Goal: Communication & Community: Answer question/provide support

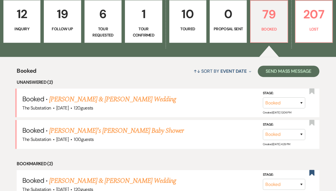
scroll to position [63, 0]
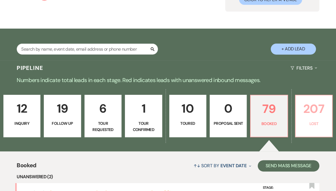
click at [302, 115] on p "207" at bounding box center [314, 108] width 30 height 19
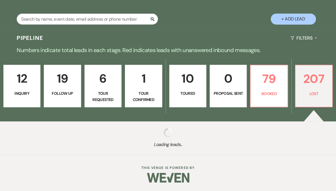
select select "8"
select select "11"
select select "8"
select select "7"
select select "8"
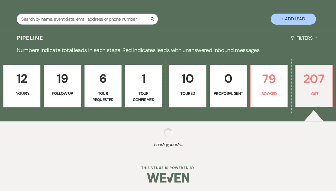
select select "8"
select select "7"
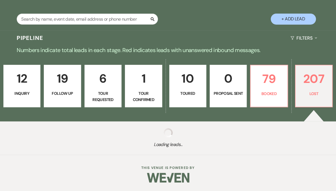
select select "8"
select select "7"
select select "8"
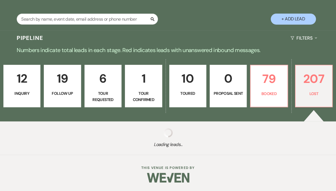
select select "11"
select select "8"
select select "5"
select select "8"
select select "7"
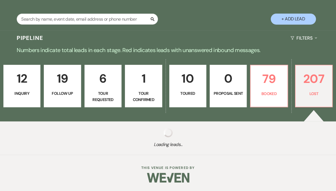
select select "8"
select select "5"
select select "8"
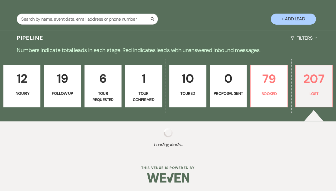
select select "8"
select select "5"
select select "8"
select select "5"
select select "8"
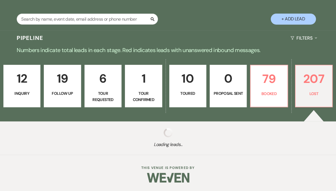
select select "5"
select select "8"
select select "5"
select select "8"
select select "5"
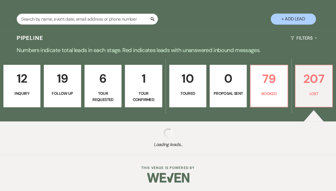
select select "8"
select select "5"
select select "8"
select select "6"
select select "8"
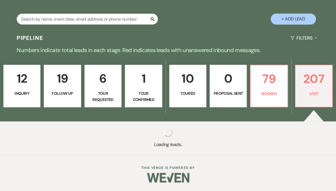
select select "5"
select select "8"
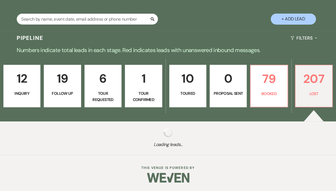
select select "8"
select select "1"
select select "8"
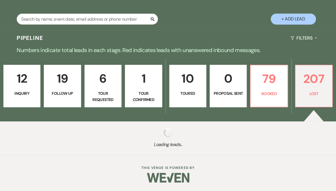
select select "5"
select select "8"
select select "6"
select select "8"
select select "5"
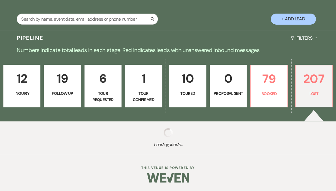
select select "8"
select select "6"
select select "8"
select select "5"
select select "8"
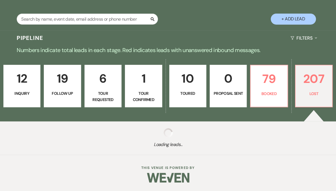
select select "6"
select select "8"
select select "5"
select select "8"
select select "5"
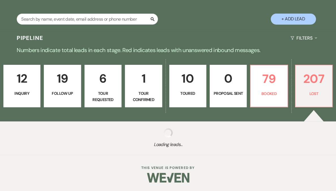
select select "8"
select select "7"
select select "8"
select select "9"
select select "8"
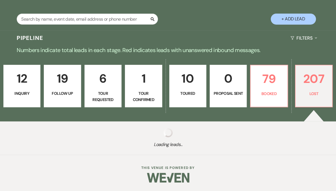
select select "1"
select select "8"
select select "5"
select select "8"
select select "6"
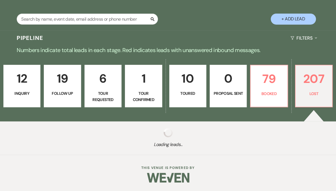
select select "8"
select select "11"
select select "8"
select select "6"
select select "8"
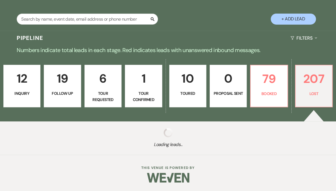
select select "9"
select select "8"
select select "5"
select select "8"
select select "5"
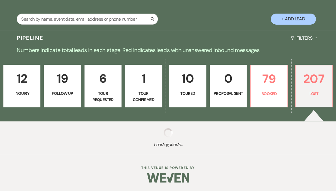
select select "8"
select select "6"
select select "8"
select select "5"
select select "8"
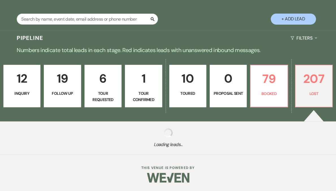
select select "6"
select select "8"
select select "5"
select select "8"
select select "6"
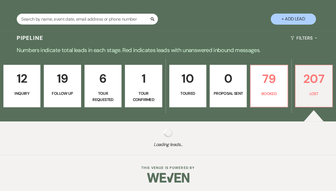
select select "8"
select select "5"
select select "8"
select select "6"
select select "8"
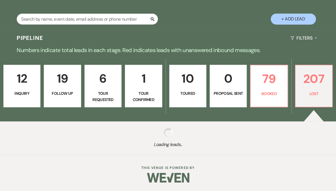
select select "5"
select select "8"
select select "5"
select select "8"
select select "1"
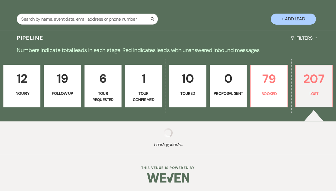
select select "8"
select select "5"
select select "8"
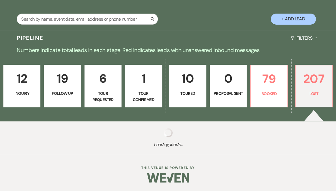
select select "5"
select select "8"
select select "1"
select select "8"
select select "9"
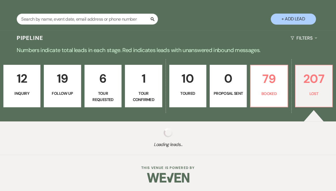
select select "8"
select select "5"
select select "8"
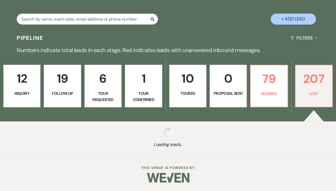
select select "1"
select select "8"
select select "5"
select select "8"
select select "7"
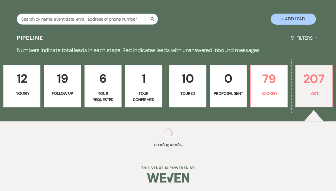
select select "8"
select select "5"
select select "8"
select select "5"
select select "8"
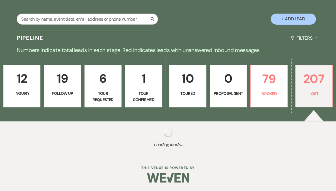
select select "1"
select select "8"
select select "1"
select select "8"
select select "5"
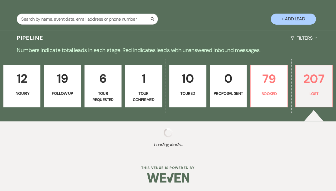
select select "8"
select select "11"
select select "8"
select select "11"
select select "8"
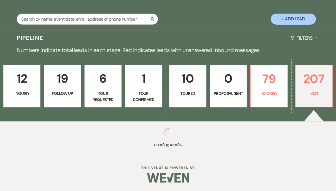
select select "10"
select select "8"
select select "1"
select select "8"
select select "5"
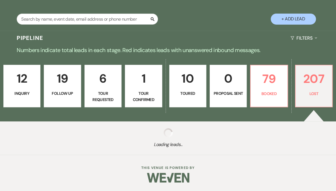
select select "8"
select select "5"
select select "8"
select select "5"
select select "8"
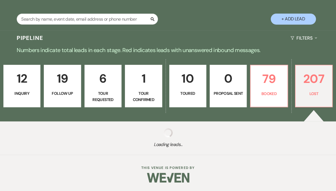
select select "5"
select select "8"
select select "5"
select select "8"
select select "5"
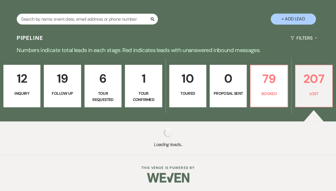
select select "8"
select select "5"
select select "8"
select select "6"
select select "8"
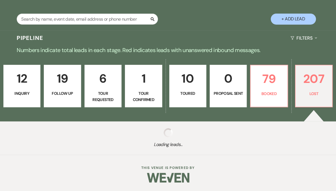
select select "5"
select select "8"
select select "10"
select select "8"
select select "7"
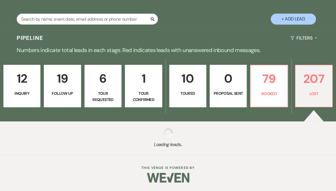
select select "8"
select select "6"
select select "8"
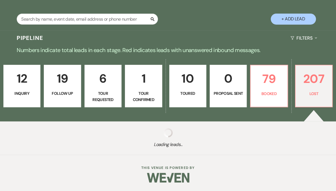
select select "6"
select select "8"
select select "7"
select select "8"
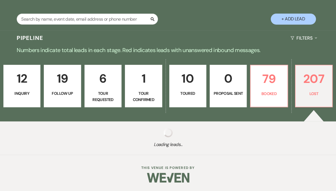
select select "8"
select select "7"
select select "8"
select select "5"
select select "8"
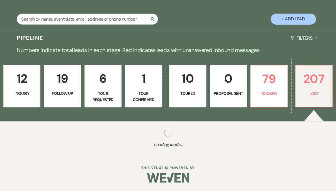
select select "8"
select select "5"
select select "8"
select select "7"
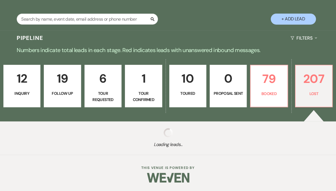
select select "8"
select select "5"
select select "8"
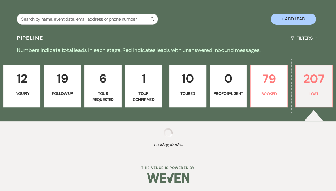
select select "5"
select select "8"
select select "5"
select select "8"
select select "6"
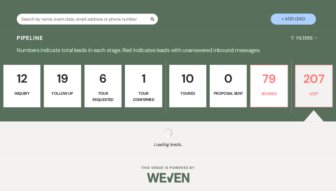
select select "8"
select select "5"
select select "8"
select select "10"
select select "8"
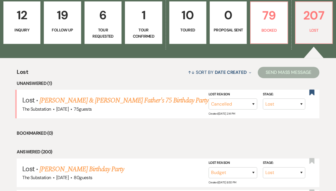
scroll to position [159, 0]
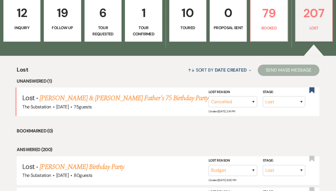
click at [102, 98] on link "[PERSON_NAME] & [PERSON_NAME] Father's 75 Birthday Party" at bounding box center [124, 98] width 169 height 10
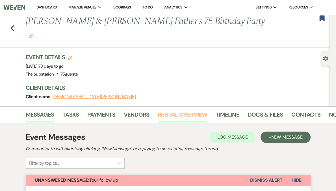
click at [177, 110] on link "Rental Overview" at bounding box center [183, 116] width 50 height 12
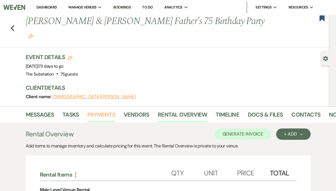
click at [105, 110] on link "Payments" at bounding box center [101, 116] width 28 height 12
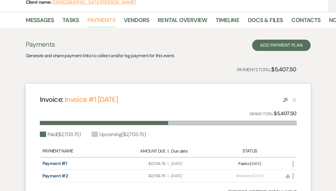
scroll to position [67, 0]
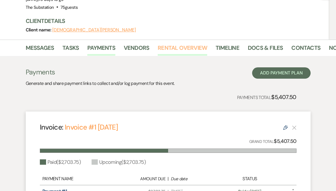
click at [175, 43] on link "Rental Overview" at bounding box center [183, 49] width 50 height 12
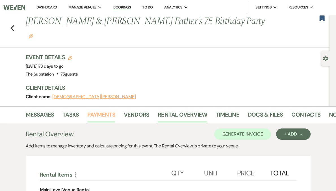
click at [100, 110] on link "Payments" at bounding box center [101, 116] width 28 height 12
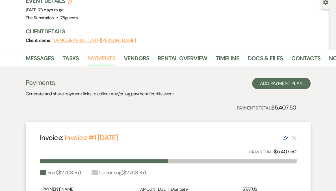
scroll to position [55, 0]
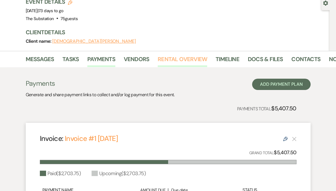
click at [172, 55] on link "Rental Overview" at bounding box center [183, 61] width 50 height 12
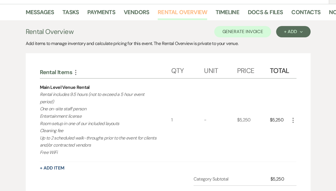
scroll to position [78, 0]
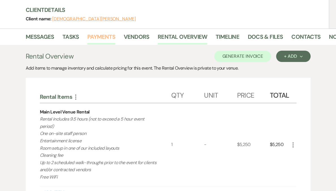
click at [109, 32] on link "Payments" at bounding box center [101, 38] width 28 height 12
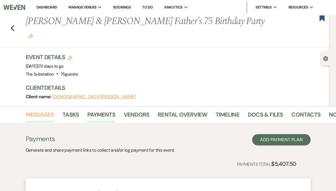
click at [48, 110] on link "Messages" at bounding box center [40, 116] width 29 height 12
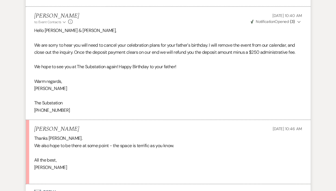
scroll to position [1080, 0]
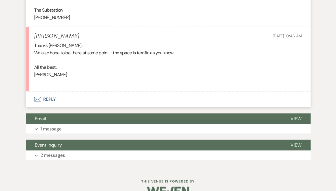
click at [52, 91] on button "Envelope Reply" at bounding box center [168, 99] width 285 height 16
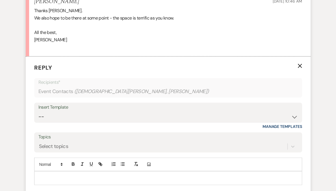
scroll to position [1120, 0]
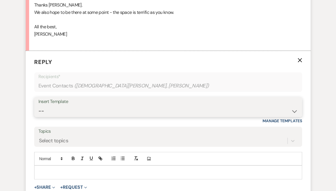
click at [63, 106] on select "-- Weven Planning Portal Introduction (Booked Events) Follow Up Contract (Pre-B…" at bounding box center [168, 111] width 260 height 11
click at [38, 106] on select "-- Weven Planning Portal Introduction (Booked Events) Follow Up Contract (Pre-B…" at bounding box center [168, 111] width 260 height 11
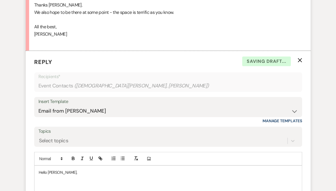
click at [58, 169] on p "Hello [PERSON_NAME]," at bounding box center [168, 172] width 259 height 6
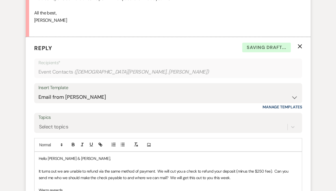
scroll to position [1161, 0]
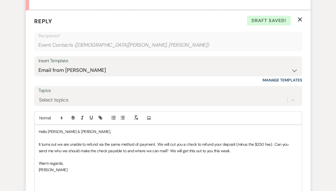
click at [98, 141] on p "It turns out we are unable to refund via the same method of payment. We will cu…" at bounding box center [168, 147] width 259 height 13
click at [87, 141] on p "It turns out we are unable to refund via the same method of payment. We will cu…" at bounding box center [168, 147] width 259 height 13
click at [78, 154] on p at bounding box center [168, 157] width 259 height 6
drag, startPoint x: 58, startPoint y: 165, endPoint x: 61, endPoint y: 173, distance: 8.4
click at [61, 173] on div "Hello [PERSON_NAME] & [PERSON_NAME], It turns out we are unable to issue a refu…" at bounding box center [169, 179] width 268 height 108
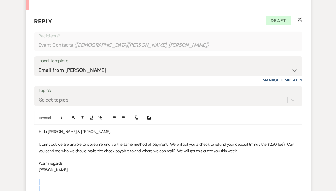
scroll to position [1259, 0]
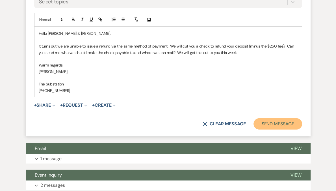
click at [265, 118] on button "Send Message" at bounding box center [278, 123] width 48 height 11
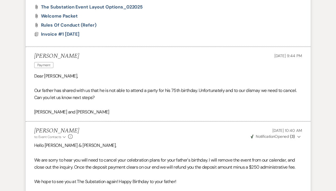
scroll to position [966, 0]
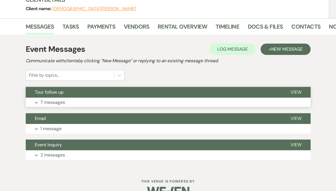
click at [84, 98] on button "Expand 7 messages" at bounding box center [168, 103] width 285 height 10
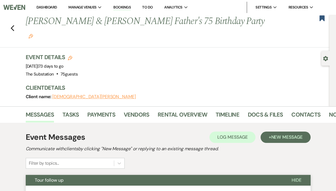
click at [57, 7] on link "Dashboard" at bounding box center [46, 7] width 20 height 5
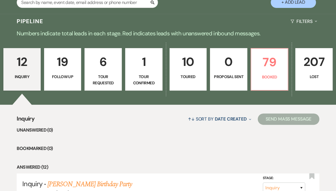
scroll to position [152, 0]
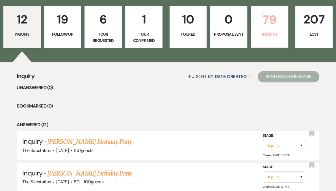
click at [266, 20] on p "79" at bounding box center [270, 19] width 30 height 19
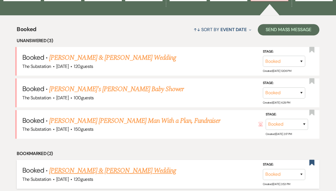
scroll to position [199, 0]
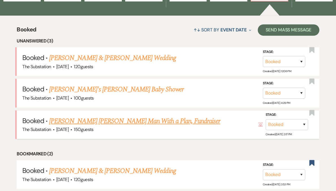
click at [112, 121] on link "[PERSON_NAME] [PERSON_NAME] Man With a Plan, Fundraiser" at bounding box center [134, 121] width 171 height 10
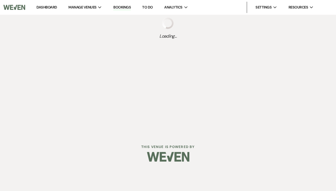
select select "5"
select select "20"
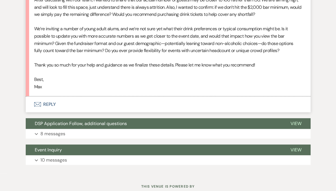
scroll to position [1159, 0]
